Goal: Information Seeking & Learning: Learn about a topic

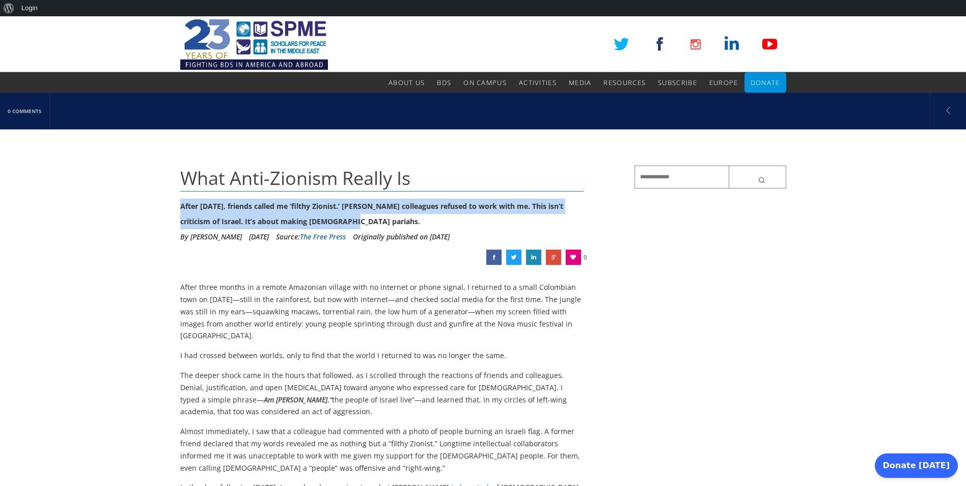
drag, startPoint x: 180, startPoint y: 204, endPoint x: 379, endPoint y: 220, distance: 199.8
click at [379, 220] on div "After [DATE], friends called me ‘filthy Zionist.’ [PERSON_NAME] colleagues refu…" at bounding box center [382, 214] width 404 height 31
copy div "After [DATE], friends called me ‘filthy Zionist.’ [PERSON_NAME] colleagues refu…"
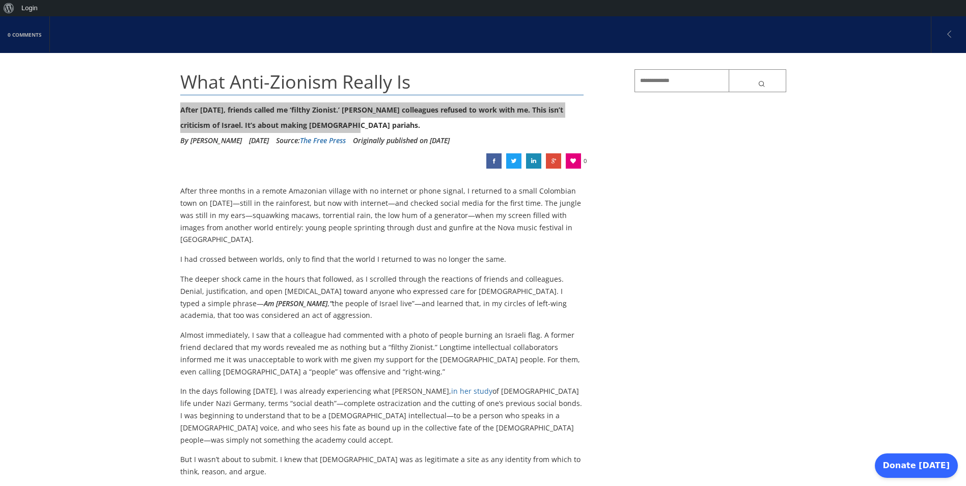
scroll to position [102, 0]
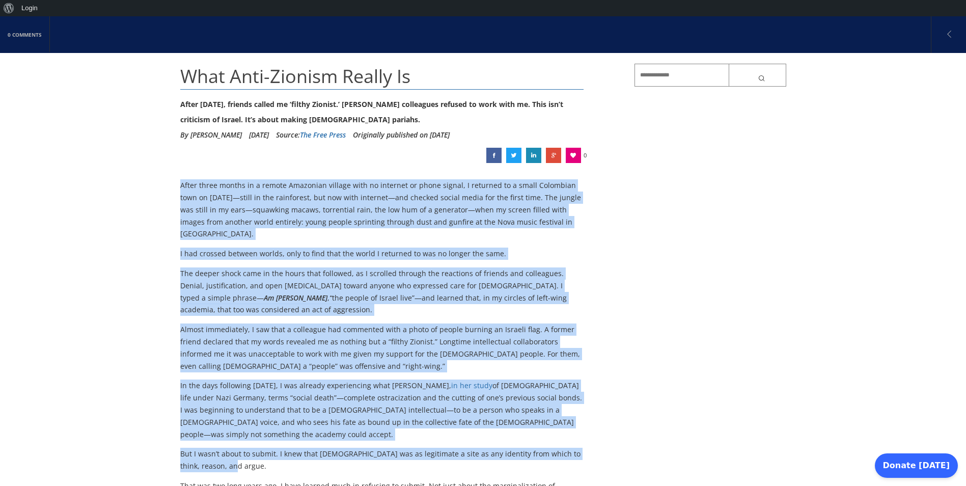
drag, startPoint x: 181, startPoint y: 182, endPoint x: 406, endPoint y: 444, distance: 345.0
copy div "Lorem ipsum dolors am c adipis Elitseddo eiusmod temp in utlabore et dolor magn…"
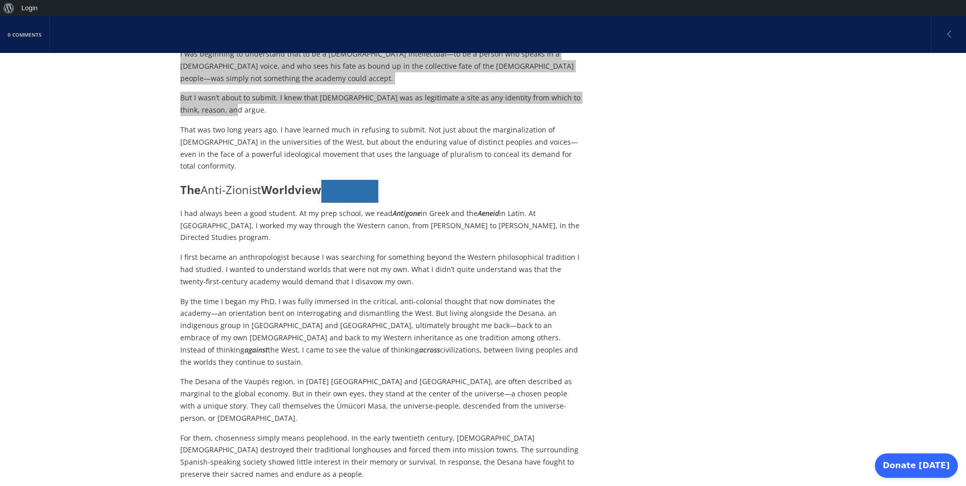
scroll to position [459, 0]
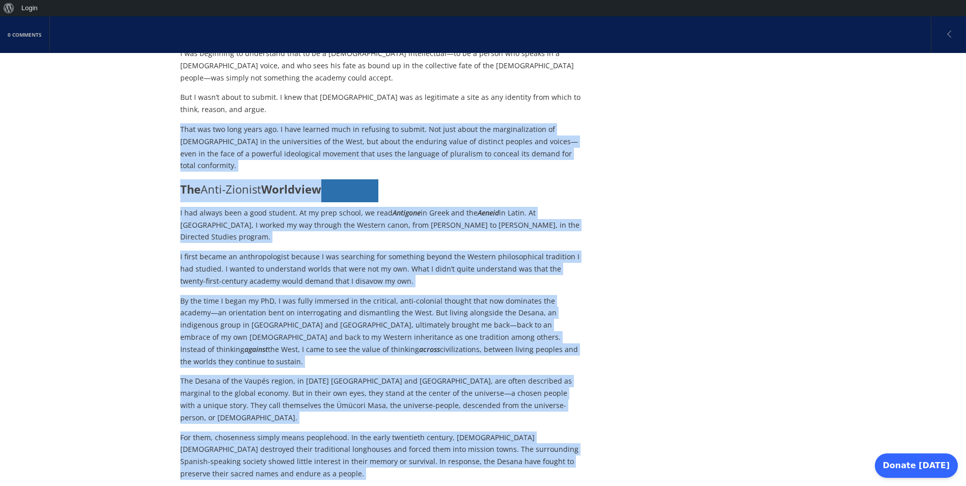
drag, startPoint x: 180, startPoint y: 102, endPoint x: 548, endPoint y: 470, distance: 519.8
copy div "Lore ips dol sita conse adi. E sedd eiusmod temp in utlabore et dolore. Mag ali…"
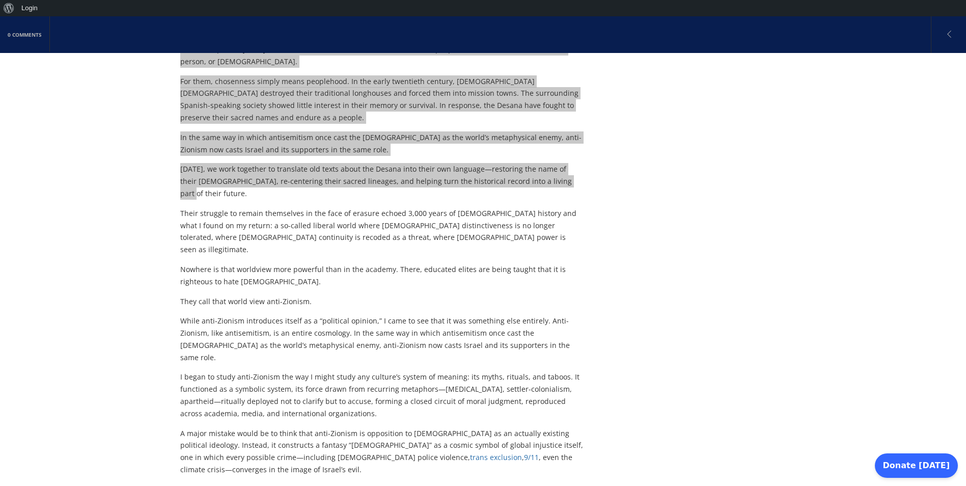
scroll to position [815, 0]
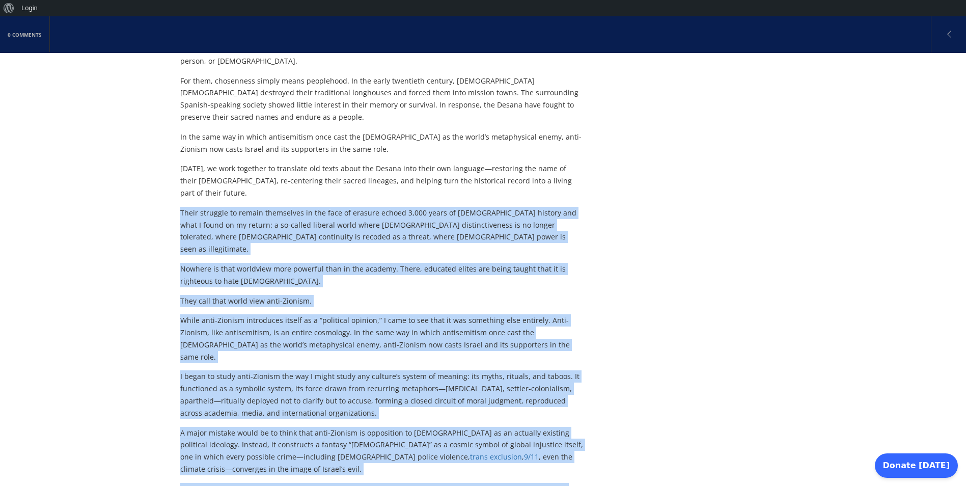
drag, startPoint x: 180, startPoint y: 125, endPoint x: 317, endPoint y: 434, distance: 338.3
copy div "Lorem ipsumdol si ametco adipiscing el sed doei te incidid utlabo 9,610 etdol m…"
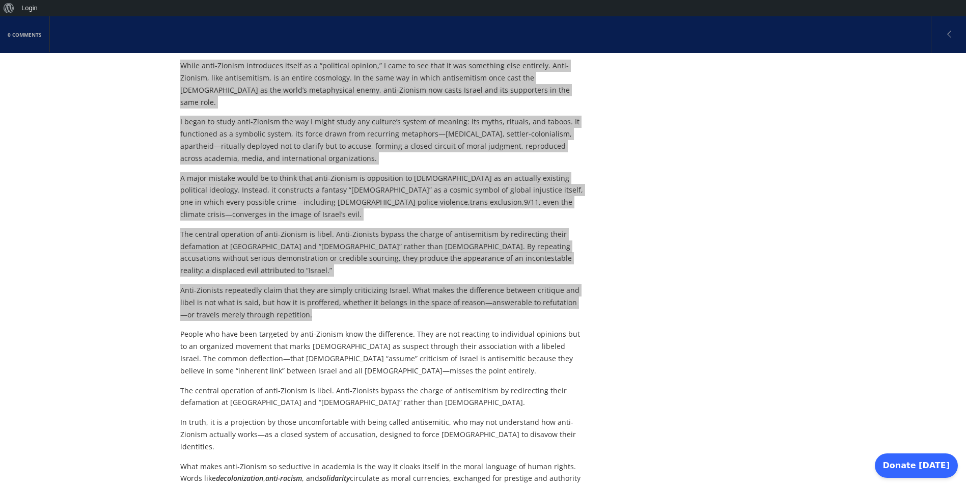
scroll to position [1121, 0]
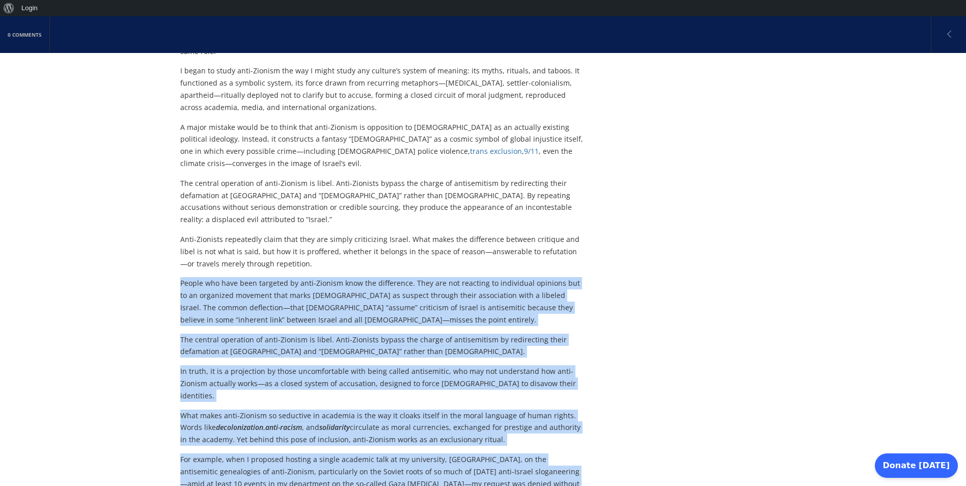
drag, startPoint x: 181, startPoint y: 146, endPoint x: 575, endPoint y: 367, distance: 450.9
copy div "Loremi dol sita cons adipisci el sedd-Eiusmod temp inc utlaboreet. Dolo mag ali…"
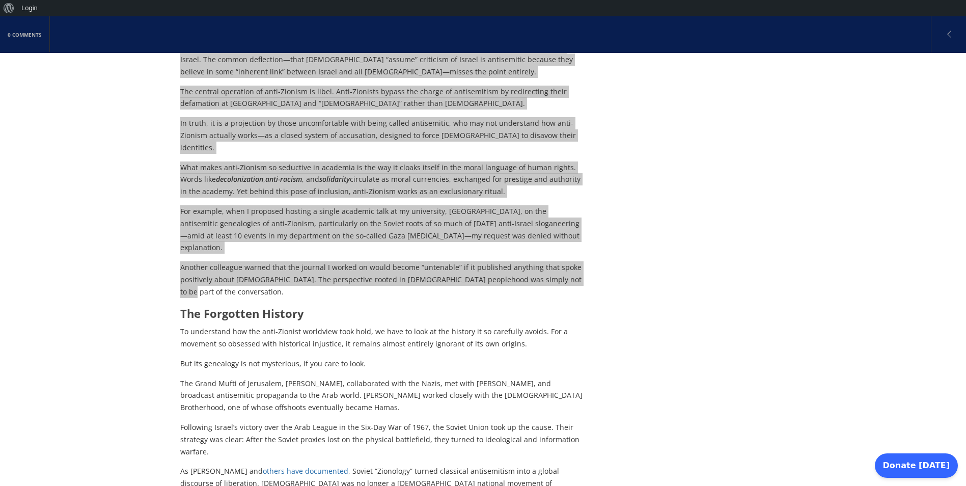
scroll to position [1376, 0]
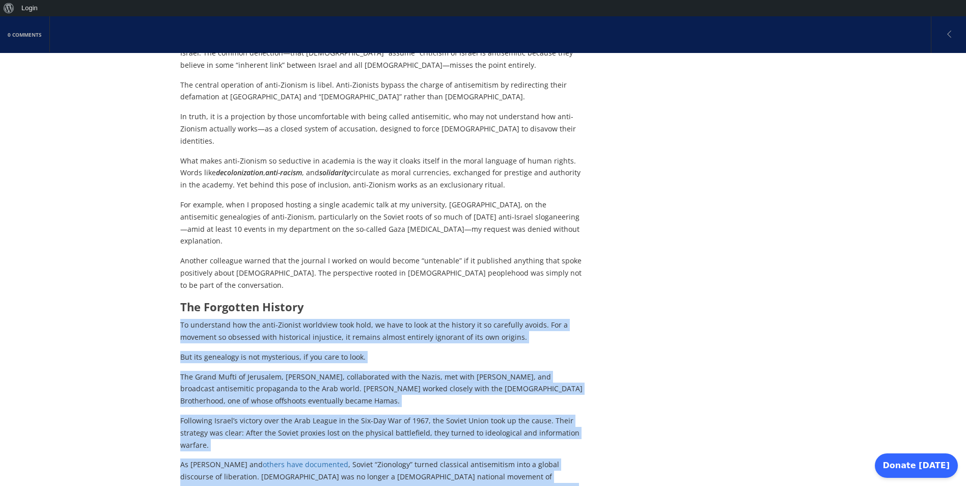
drag, startPoint x: 181, startPoint y: 152, endPoint x: 436, endPoint y: 403, distance: 357.7
click at [436, 403] on div "After three months in a remote Amazonian village with no internet or phone sign…" at bounding box center [382, 393] width 404 height 2975
copy div "Lo ipsumdolor sit ame cons-Adipisc elitseddo eius temp, in utla et dolo ma ali …"
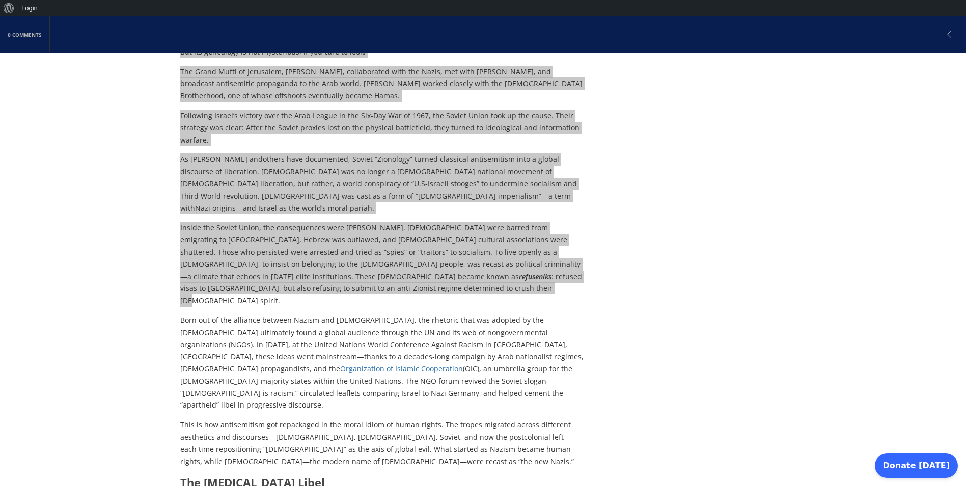
scroll to position [1681, 0]
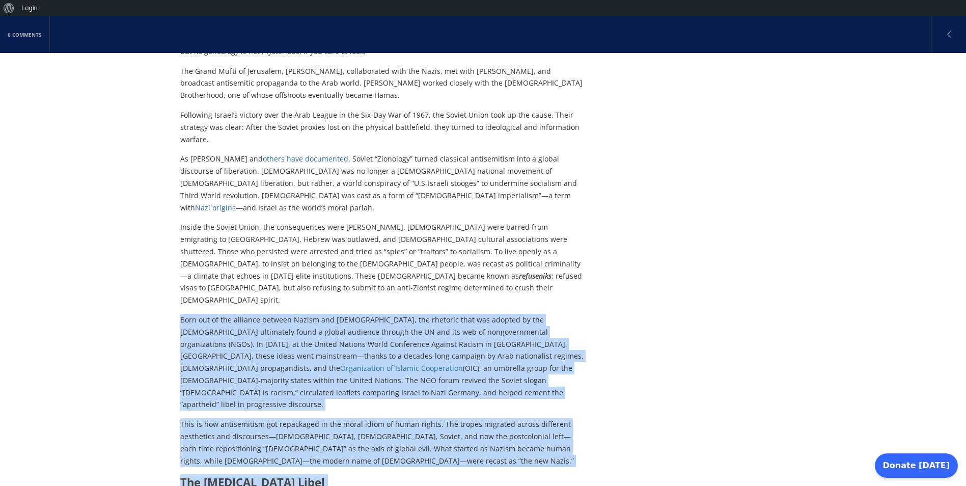
drag, startPoint x: 181, startPoint y: 112, endPoint x: 331, endPoint y: 439, distance: 359.7
click at [331, 439] on div "After three months in a remote Amazonian village with no internet or phone sign…" at bounding box center [382, 87] width 404 height 2975
copy div "Lore ips do sit ametcons adipisc Elitse doe Temporin, utl etdolore magn ali eni…"
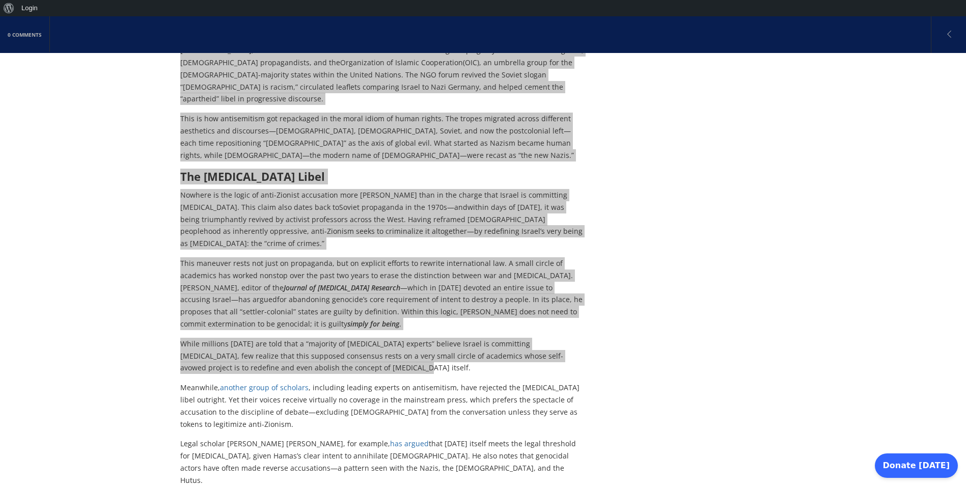
scroll to position [2038, 0]
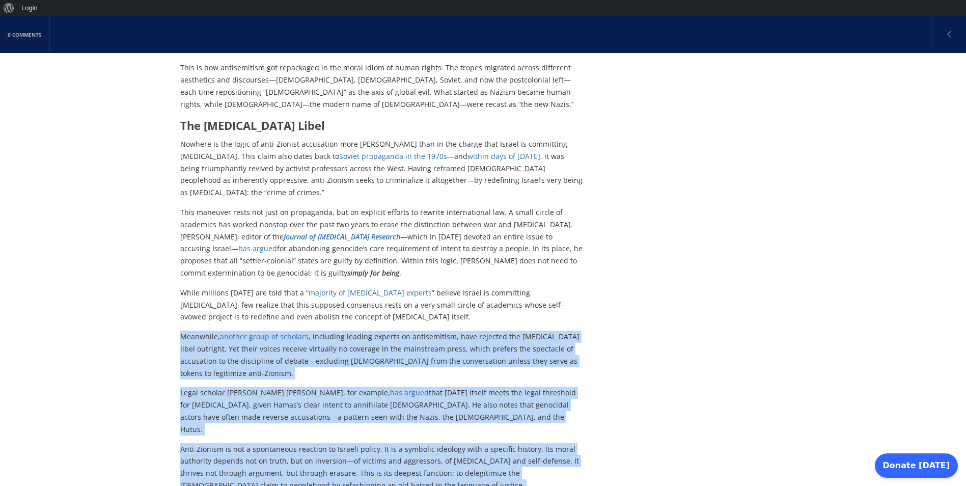
drag, startPoint x: 182, startPoint y: 113, endPoint x: 374, endPoint y: 469, distance: 404.6
copy div "Loremipsu, dolorsi ametc ad elitsedd , eiusmodte incidid utlabor et doloremagna…"
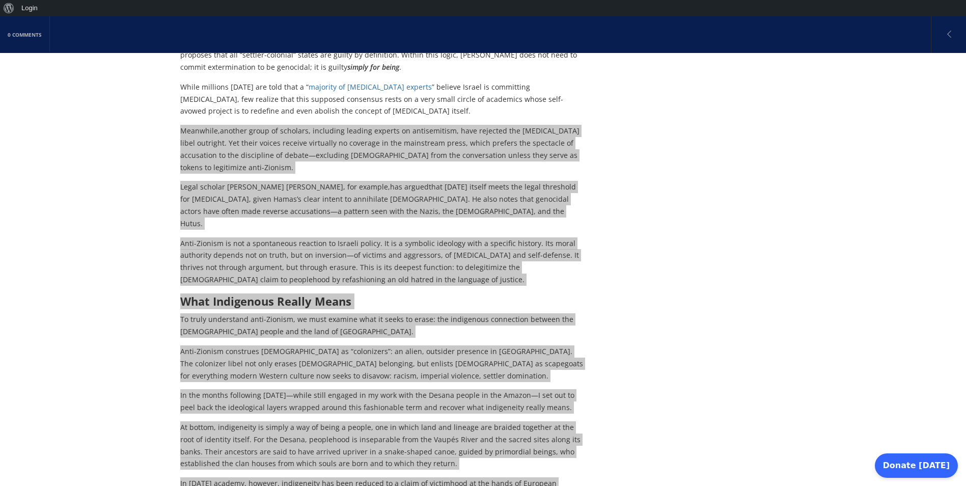
scroll to position [2293, 0]
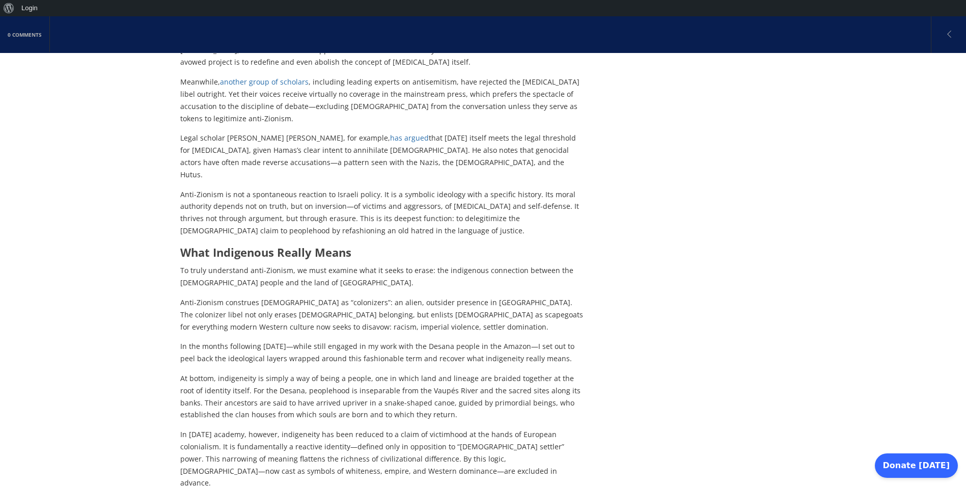
drag, startPoint x: 193, startPoint y: 260, endPoint x: 245, endPoint y: 326, distance: 83.8
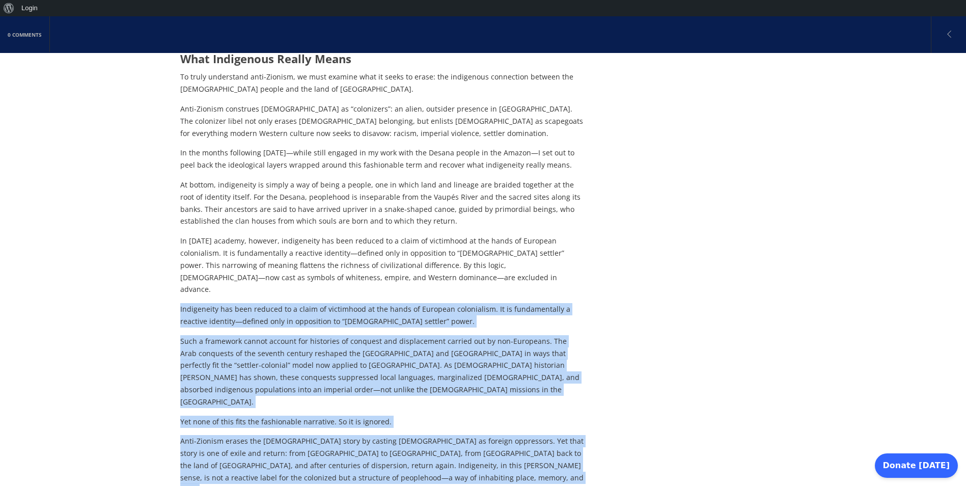
scroll to position [2496, 0]
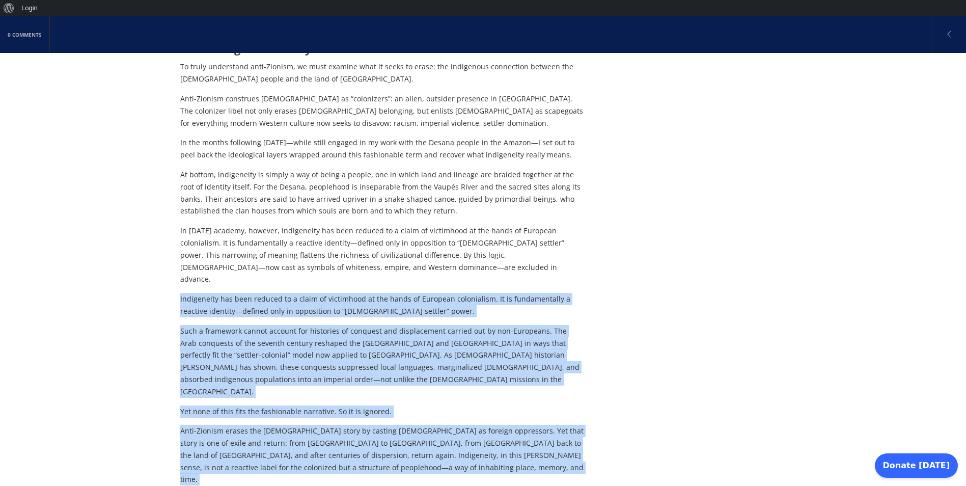
drag, startPoint x: 175, startPoint y: 229, endPoint x: 448, endPoint y: 453, distance: 353.3
copy div "Loremipsumd sit amet consect ad e seddo ei temporinci ut lab etdol ma Aliquaen …"
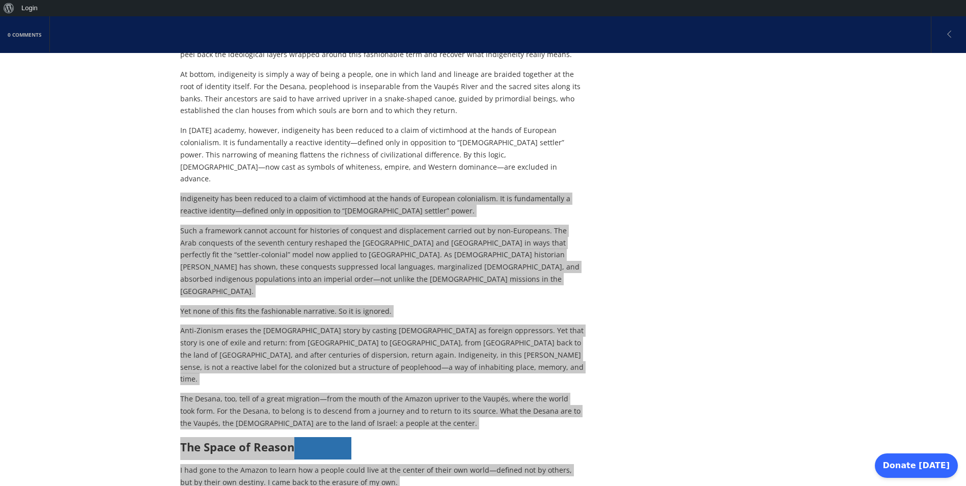
scroll to position [2598, 0]
